Goal: Task Accomplishment & Management: Manage account settings

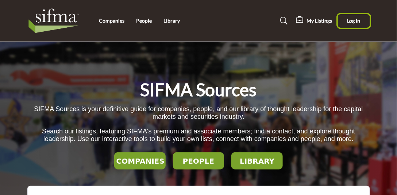
click at [351, 21] on span "Log In" at bounding box center [354, 21] width 14 height 6
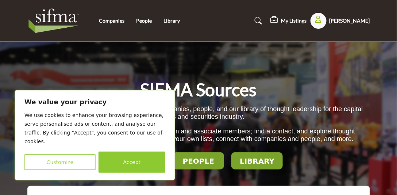
click at [72, 158] on button "Customize" at bounding box center [59, 163] width 71 height 16
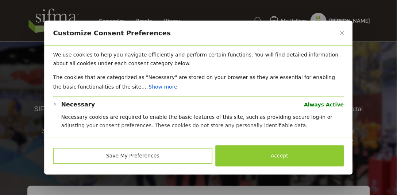
click at [178, 154] on button "Save My Preferences" at bounding box center [133, 156] width 160 height 16
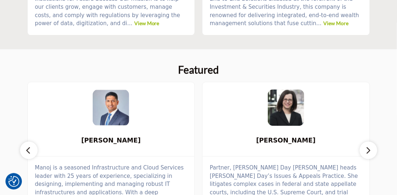
scroll to position [203, 0]
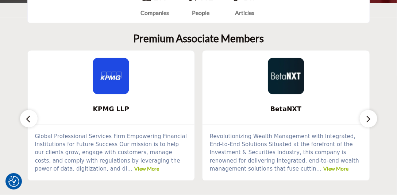
click at [370, 119] on icon "button" at bounding box center [369, 119] width 6 height 9
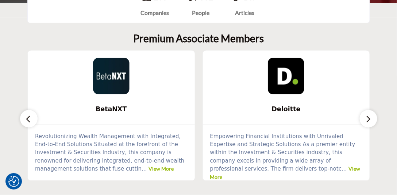
click at [370, 119] on icon "button" at bounding box center [369, 119] width 6 height 9
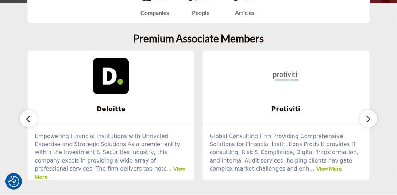
click at [370, 119] on icon "button" at bounding box center [369, 119] width 6 height 9
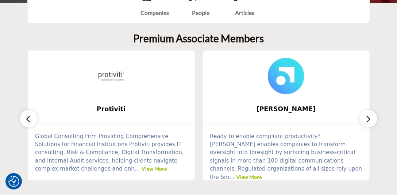
click at [370, 119] on icon "button" at bounding box center [369, 119] width 6 height 9
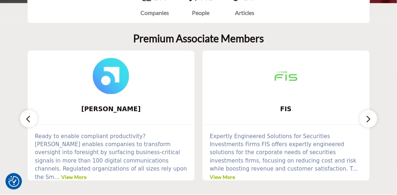
click at [370, 119] on icon "button" at bounding box center [369, 119] width 6 height 9
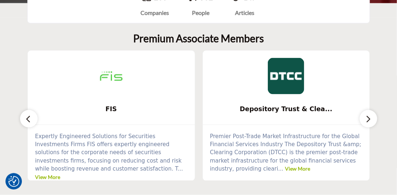
click at [370, 119] on icon "button" at bounding box center [369, 119] width 6 height 9
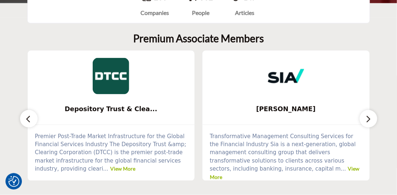
click at [370, 119] on icon "button" at bounding box center [369, 119] width 6 height 9
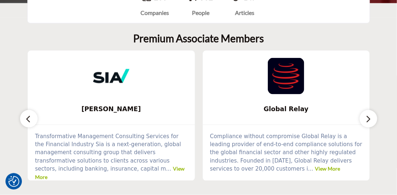
click at [370, 119] on icon "button" at bounding box center [369, 119] width 6 height 9
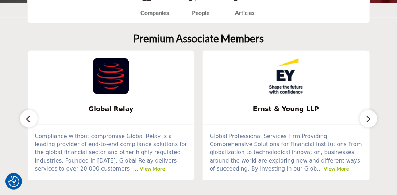
click at [370, 119] on icon "button" at bounding box center [369, 119] width 6 height 9
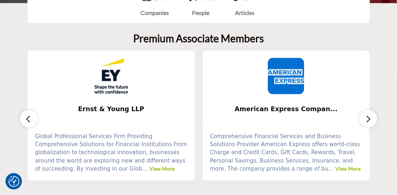
click at [370, 119] on icon "button" at bounding box center [369, 119] width 6 height 9
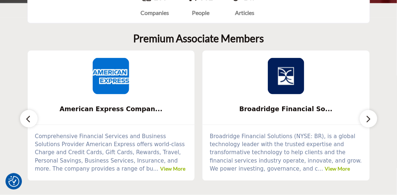
click at [370, 119] on icon "button" at bounding box center [369, 119] width 6 height 9
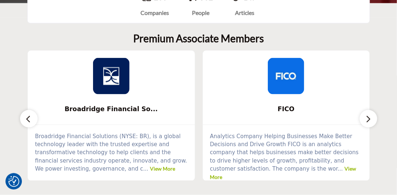
click at [370, 119] on icon "button" at bounding box center [369, 119] width 6 height 9
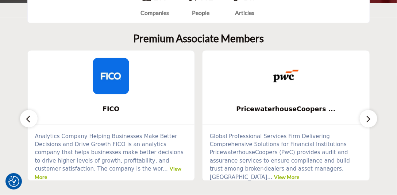
click at [370, 119] on icon "button" at bounding box center [369, 119] width 6 height 9
click at [370, 111] on button "button" at bounding box center [369, 119] width 18 height 18
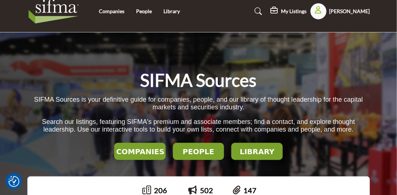
scroll to position [7, 0]
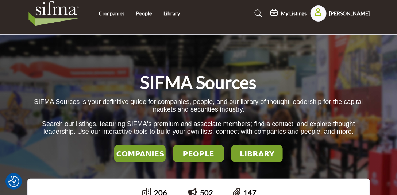
click at [322, 9] on icon "Show hide supplier dropdown" at bounding box center [318, 11] width 7 height 7
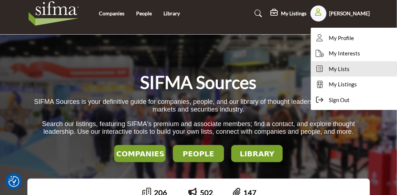
click at [349, 66] on span "My Lists" at bounding box center [339, 69] width 21 height 8
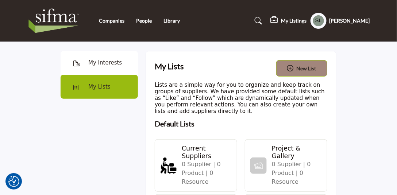
click at [304, 24] on div "My Listings" at bounding box center [289, 20] width 36 height 9
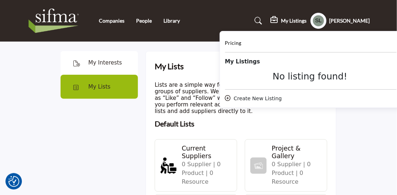
click at [327, 16] on profile-featured-2ff20317-e5c9-492d-8977-c357754a11ed "Show hide supplier dropdown" at bounding box center [319, 21] width 16 height 16
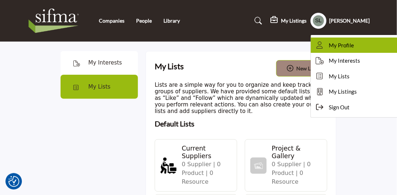
click at [326, 44] on icon at bounding box center [320, 45] width 11 height 7
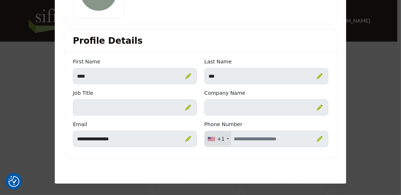
scroll to position [101, 0]
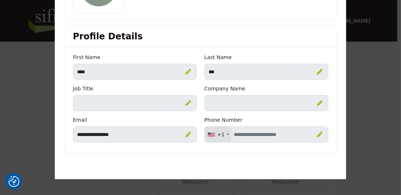
click at [317, 101] on icon at bounding box center [320, 103] width 6 height 6
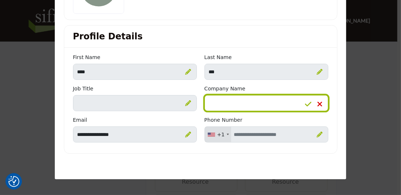
click at [268, 103] on input "Enter Company name" at bounding box center [267, 103] width 124 height 16
type input "****"
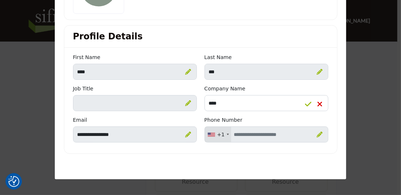
click at [186, 102] on icon at bounding box center [189, 103] width 6 height 6
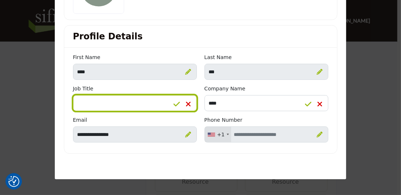
click at [161, 102] on input "Enter Job Title" at bounding box center [135, 103] width 124 height 16
type input "********"
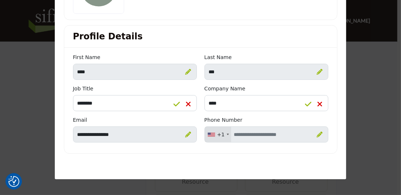
click at [272, 158] on div "Profile Photo Change Remove Profile Details First Name **** ***" at bounding box center [200, 47] width 291 height 236
click at [238, 170] on div "Edit Profile Profile Photo Change Remove Profile Details First Name **** Last N…" at bounding box center [200, 44] width 292 height 272
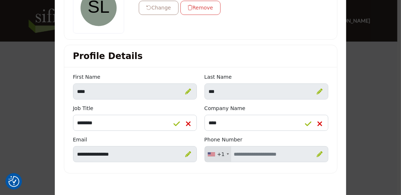
scroll to position [0, 0]
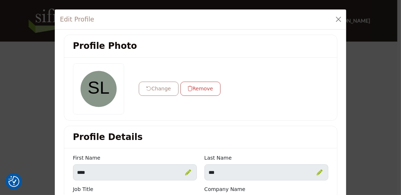
click at [161, 91] on button "Change" at bounding box center [159, 89] width 40 height 14
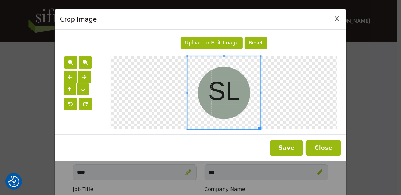
click at [326, 149] on button "Close" at bounding box center [323, 148] width 35 height 16
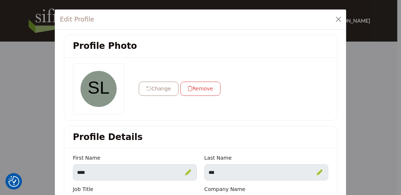
click at [276, 102] on div "Change Remove" at bounding box center [200, 89] width 263 height 51
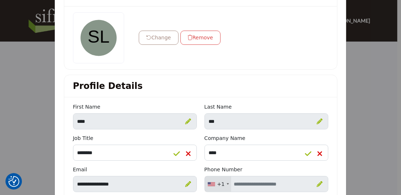
scroll to position [63, 0]
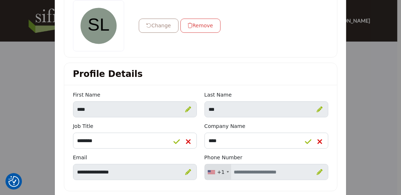
click at [307, 140] on icon at bounding box center [308, 141] width 7 height 7
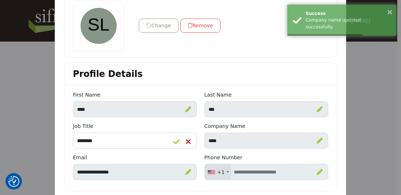
click at [176, 142] on icon at bounding box center [177, 141] width 7 height 7
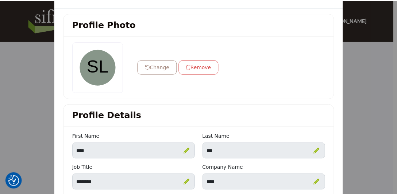
scroll to position [0, 0]
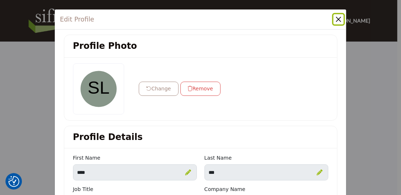
click at [335, 20] on button "Close" at bounding box center [338, 19] width 10 height 10
